Goal: Check status: Check status

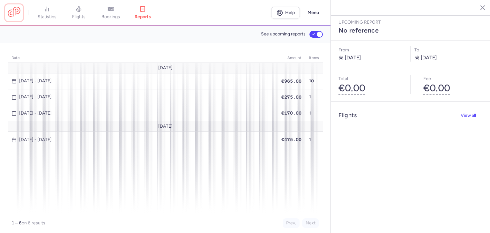
click at [15, 13] on link at bounding box center [14, 13] width 13 height 12
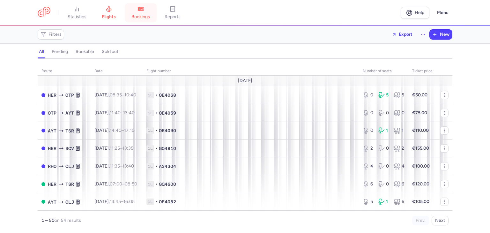
click at [143, 11] on icon at bounding box center [140, 9] width 6 height 6
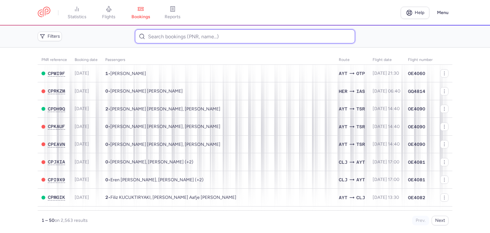
click at [203, 34] on input at bounding box center [245, 36] width 220 height 14
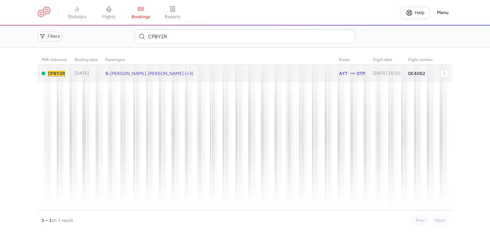
click at [113, 74] on span "5 • [PERSON_NAME], [PERSON_NAME] (+3)" at bounding box center [149, 73] width 88 height 5
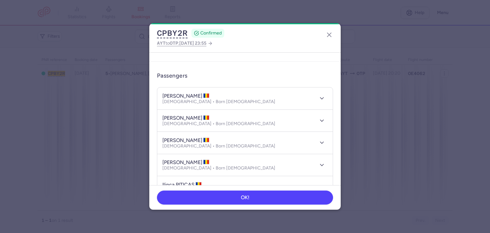
scroll to position [32, 0]
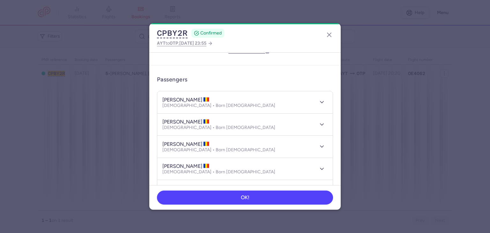
click at [186, 97] on h4 "[PERSON_NAME]" at bounding box center [185, 100] width 47 height 6
copy h4 "MEIROSU"
click at [331, 34] on icon "button" at bounding box center [329, 35] width 8 height 8
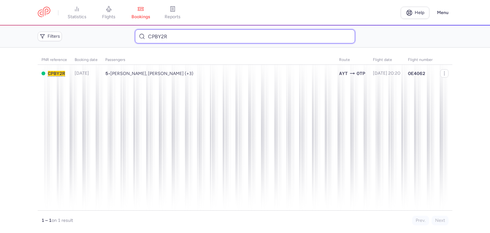
drag, startPoint x: 194, startPoint y: 33, endPoint x: 117, endPoint y: 39, distance: 77.0
click at [117, 39] on div "Filters CPBY2R" at bounding box center [244, 36] width 419 height 19
paste input "MEIROSU"
type input "MEIROSU"
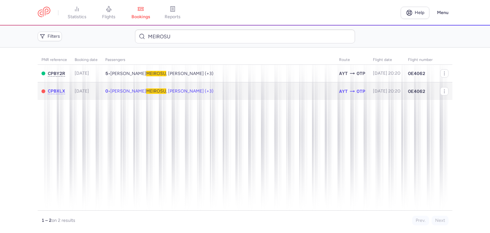
click at [85, 92] on span "[DATE]" at bounding box center [82, 90] width 14 height 5
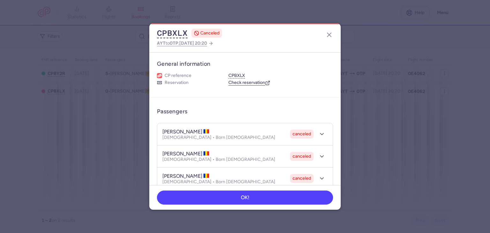
click at [402, 143] on dialog "CPBXLX CANCELED AYT to OTP , [DATE] 20:20 General information CP reference CPBX…" at bounding box center [244, 116] width 469 height 186
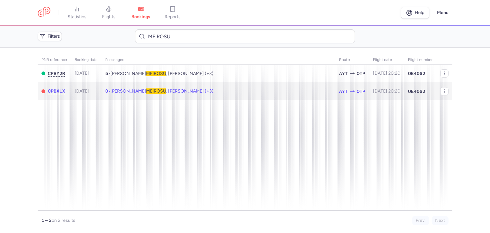
click at [89, 93] on span "[DATE]" at bounding box center [82, 90] width 14 height 5
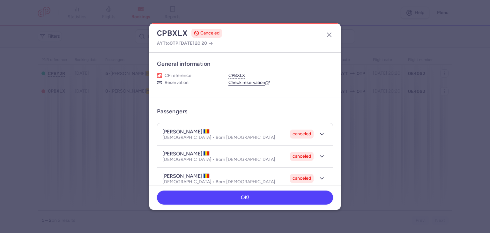
click at [84, 129] on dialog "CPBXLX CANCELED AYT to OTP , [DATE] 20:20 General information CP reference CPBX…" at bounding box center [244, 116] width 469 height 186
click at [329, 34] on line "button" at bounding box center [329, 35] width 4 height 4
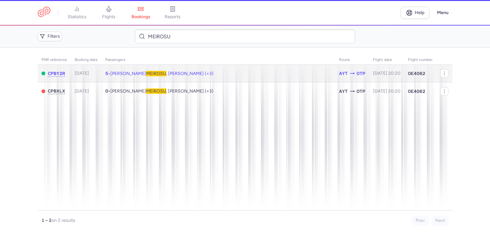
click at [87, 71] on span "[DATE]" at bounding box center [82, 72] width 14 height 5
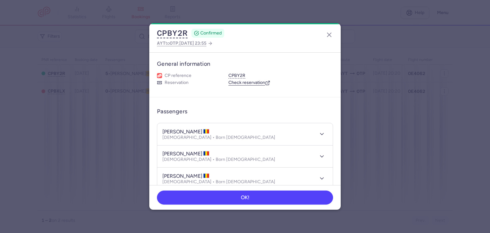
click at [97, 134] on dialog "CPBY2R CONFIRMED AYT to OTP , [DATE] 23:55 General information CP reference CPB…" at bounding box center [244, 116] width 469 height 186
click at [71, 135] on dialog "CPBY2R CONFIRMED AYT to OTP , [DATE] 23:55 General information CP reference CPB…" at bounding box center [244, 116] width 469 height 186
click at [328, 35] on icon "button" at bounding box center [329, 35] width 8 height 8
